Goal: Information Seeking & Learning: Learn about a topic

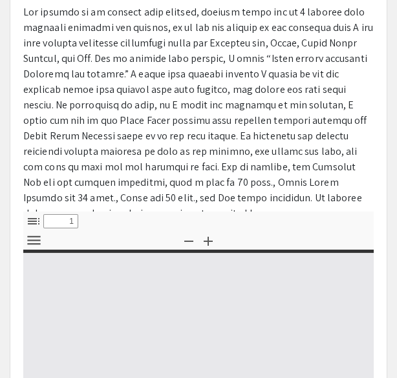
scroll to position [114, 0]
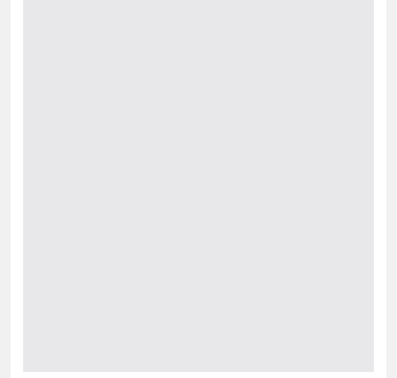
type input "0"
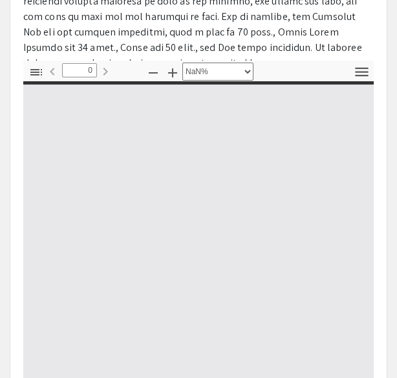
scroll to position [533, 0]
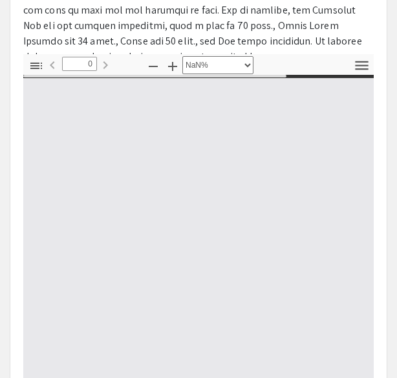
select select "auto"
type input "1"
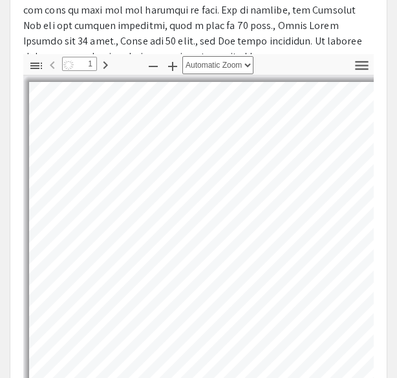
select select "auto"
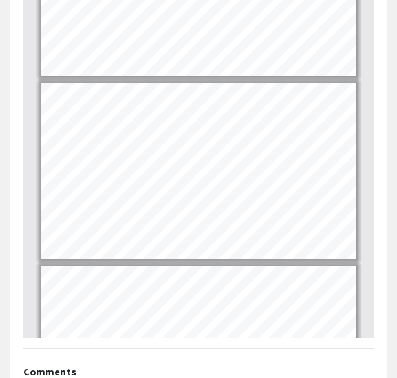
scroll to position [39, 0]
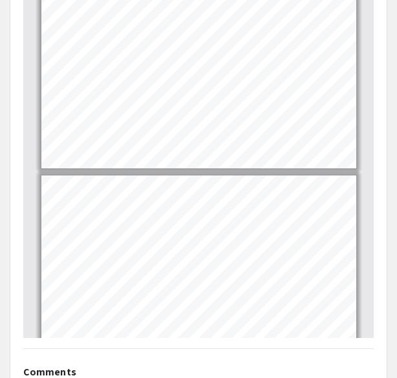
type input "2"
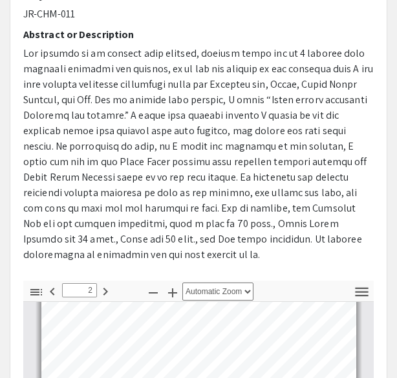
scroll to position [313, 0]
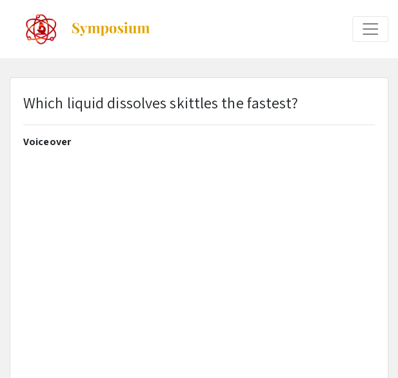
type input "0"
select select "auto"
type input "1"
select select "auto"
click at [4, 57] on div "arrow_back_ios Exit Event Welcome Page Presentations Live Sessions Login Sign Up" at bounding box center [199, 29] width 398 height 58
